Goal: Browse casually: Explore the website without a specific task or goal

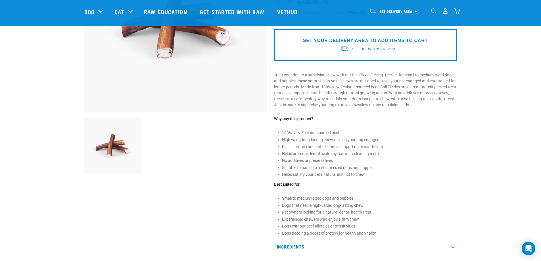
scroll to position [114, 0]
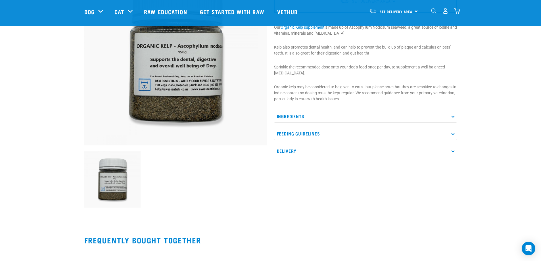
scroll to position [85, 0]
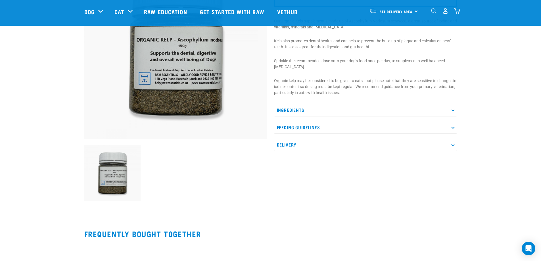
click at [451, 109] on p "Ingredients" at bounding box center [365, 110] width 183 height 13
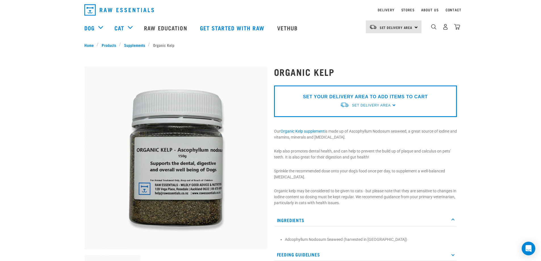
scroll to position [0, 0]
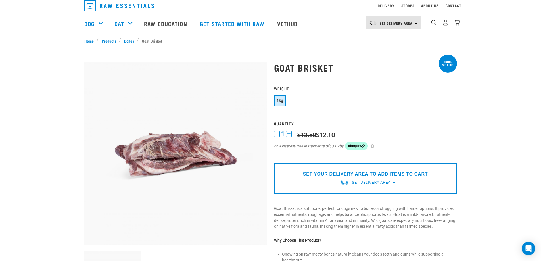
scroll to position [85, 0]
